Goal: Find specific page/section: Find specific page/section

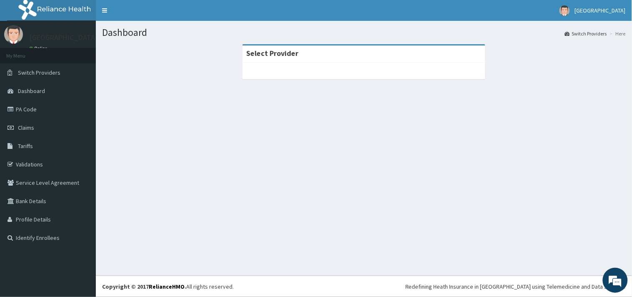
click at [299, 60] on div "Select Provider" at bounding box center [364, 53] width 243 height 17
click at [310, 65] on div at bounding box center [364, 71] width 243 height 17
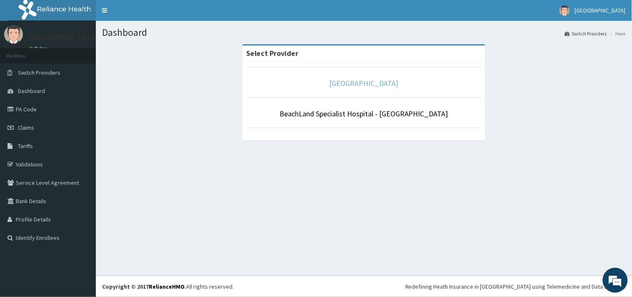
click at [359, 83] on link "[GEOGRAPHIC_DATA]" at bounding box center [364, 83] width 69 height 10
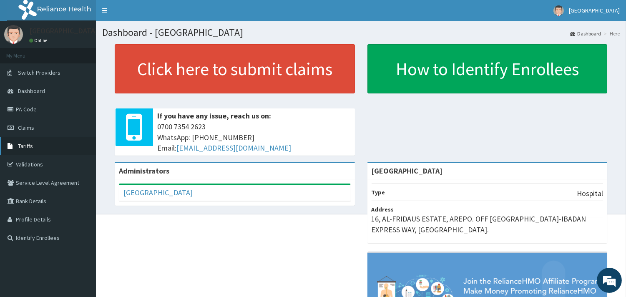
click at [23, 145] on span "Tariffs" at bounding box center [25, 146] width 15 height 8
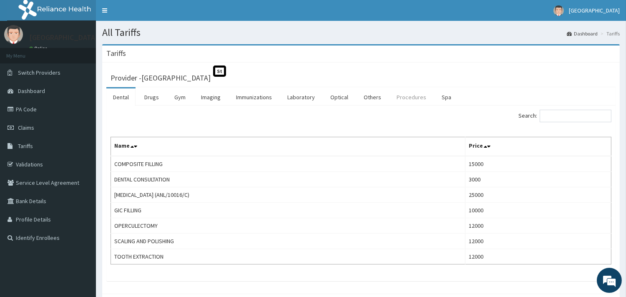
click at [415, 96] on link "Procedures" at bounding box center [411, 97] width 43 height 18
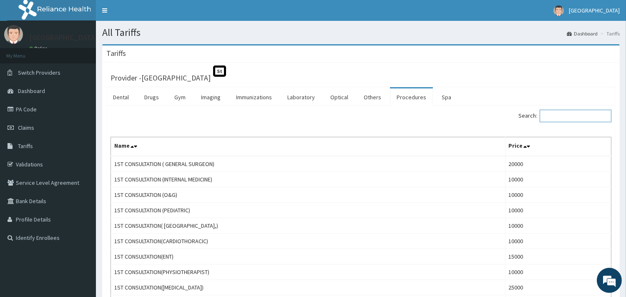
click at [560, 113] on input "Search:" at bounding box center [576, 116] width 72 height 13
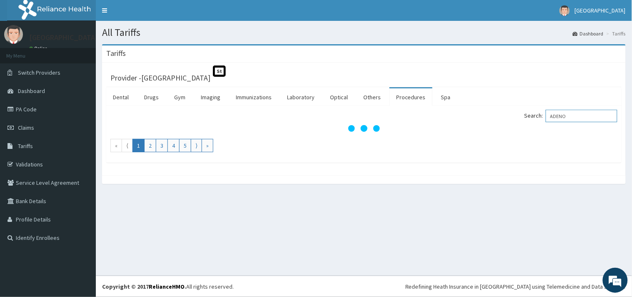
type input "ADENO"
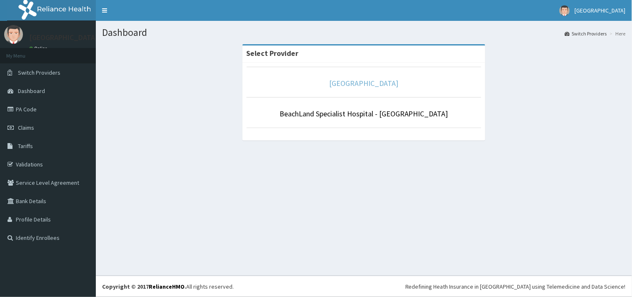
click at [361, 85] on link "[GEOGRAPHIC_DATA]" at bounding box center [364, 83] width 69 height 10
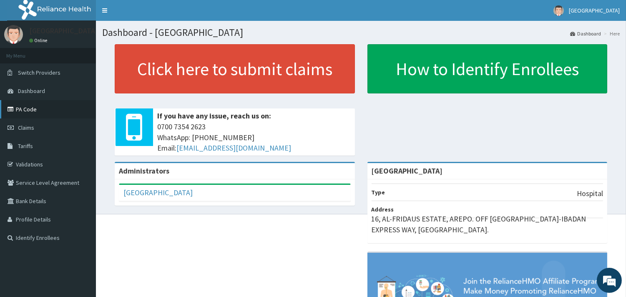
click at [23, 107] on link "PA Code" at bounding box center [48, 109] width 96 height 18
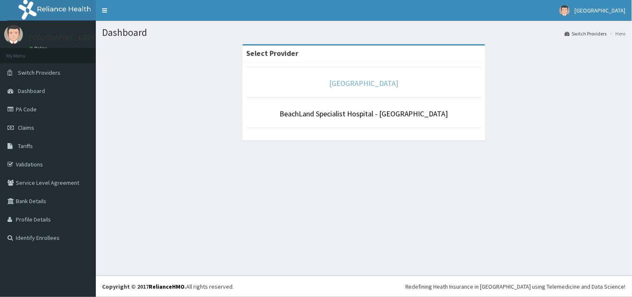
click at [369, 80] on link "[GEOGRAPHIC_DATA]" at bounding box center [364, 83] width 69 height 10
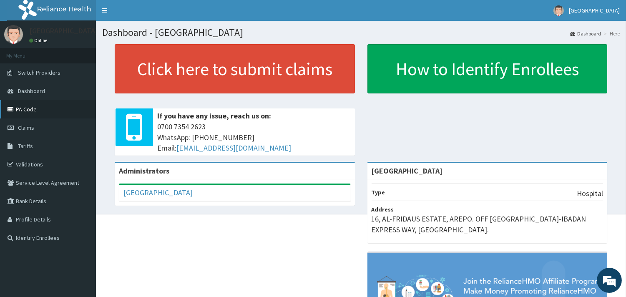
click at [24, 108] on link "PA Code" at bounding box center [48, 109] width 96 height 18
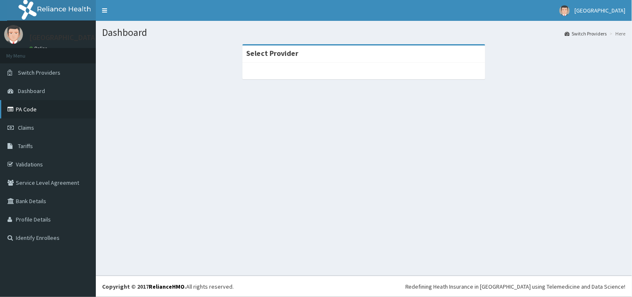
click at [27, 110] on link "PA Code" at bounding box center [48, 109] width 96 height 18
